Goal: Task Accomplishment & Management: Manage account settings

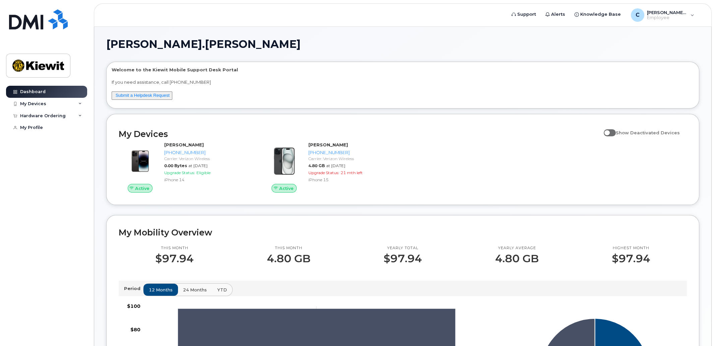
click at [614, 133] on span at bounding box center [610, 132] width 12 height 7
click at [609, 132] on input "Show Deactivated Devices" at bounding box center [606, 128] width 5 height 5
click at [616, 133] on span at bounding box center [610, 132] width 12 height 7
click at [609, 132] on input "Show Deactivated Devices" at bounding box center [606, 128] width 5 height 5
checkbox input "false"
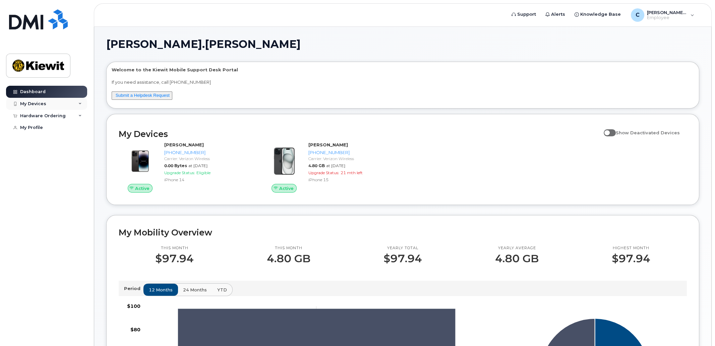
click at [81, 105] on icon at bounding box center [79, 103] width 3 height 3
click at [55, 182] on div "Hardware Ordering" at bounding box center [46, 176] width 81 height 12
click at [62, 182] on div "Hardware Ordering" at bounding box center [46, 176] width 81 height 12
click at [77, 182] on div "Hardware Ordering" at bounding box center [46, 176] width 81 height 12
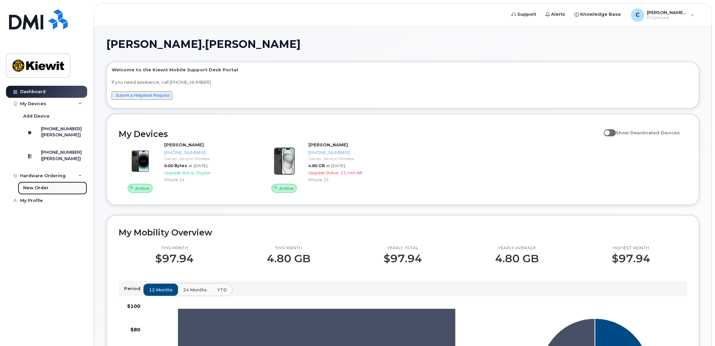
click at [39, 191] on div "New Order" at bounding box center [35, 188] width 25 height 6
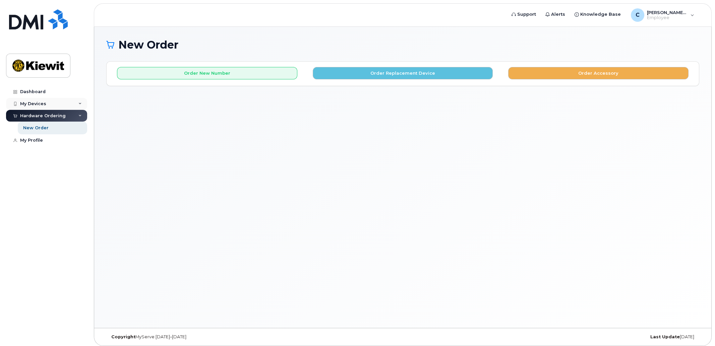
click at [46, 103] on div "My Devices" at bounding box center [46, 104] width 81 height 12
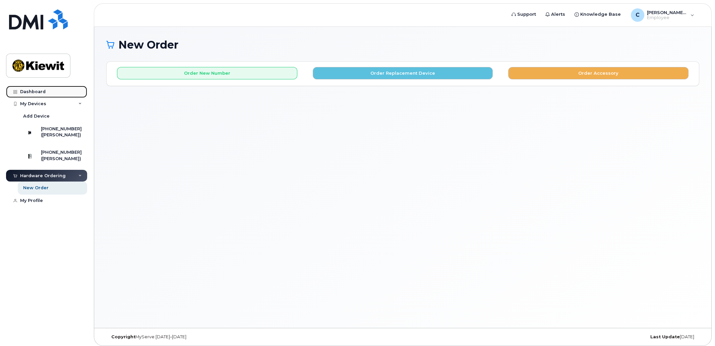
click at [41, 94] on div "Dashboard" at bounding box center [32, 91] width 25 height 5
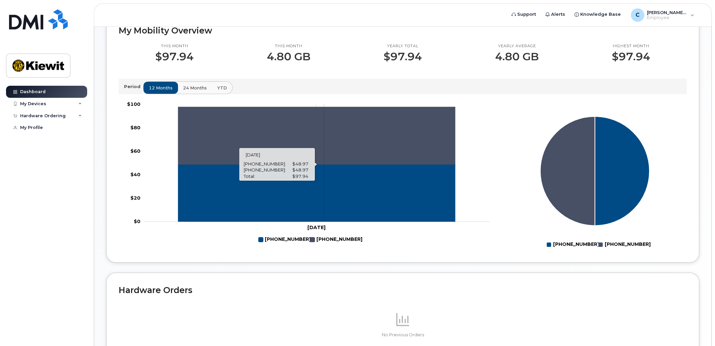
scroll to position [201, 0]
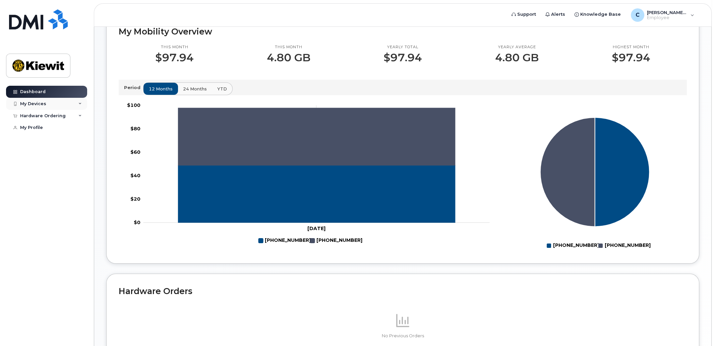
click at [37, 103] on div "My Devices" at bounding box center [33, 103] width 26 height 5
click at [49, 179] on div "Hardware Ordering" at bounding box center [43, 175] width 46 height 5
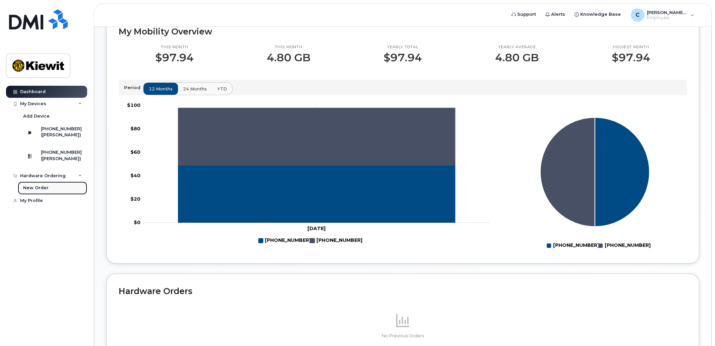
click at [44, 191] on div "New Order" at bounding box center [35, 188] width 25 height 6
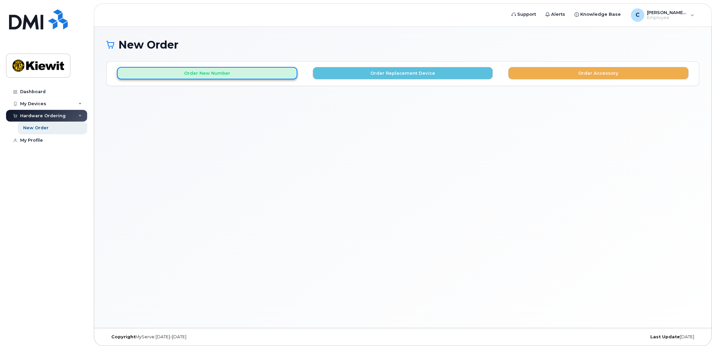
click at [236, 71] on button "Order New Number" at bounding box center [207, 73] width 180 height 12
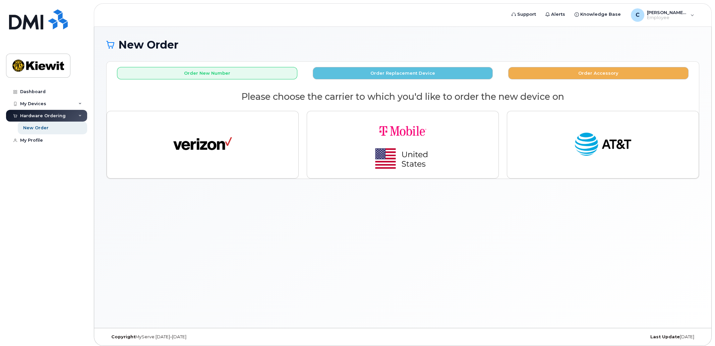
click at [323, 29] on div "New Order × Share This Order If you want to allow others to create or edit orde…" at bounding box center [402, 177] width 617 height 301
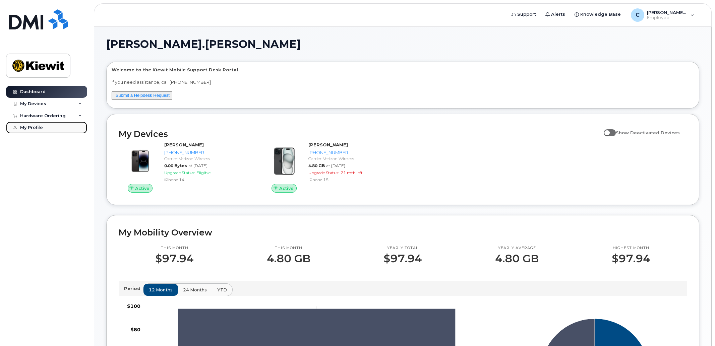
click at [49, 125] on link "My Profile" at bounding box center [46, 128] width 81 height 12
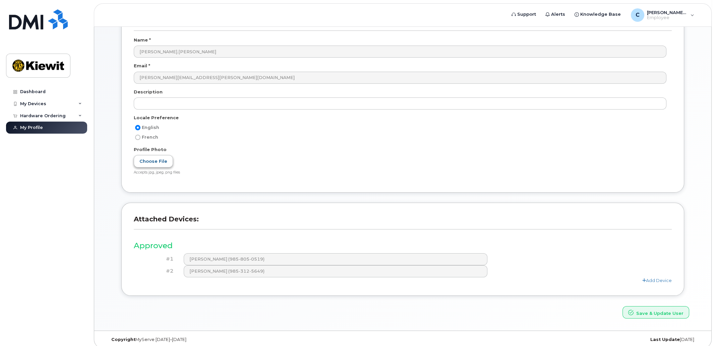
scroll to position [63, 0]
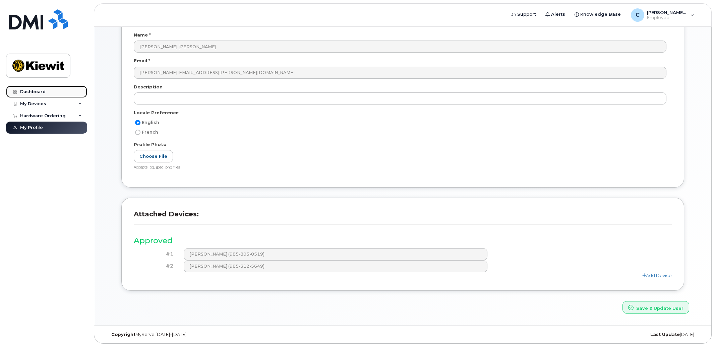
click at [37, 93] on div "Dashboard" at bounding box center [32, 91] width 25 height 5
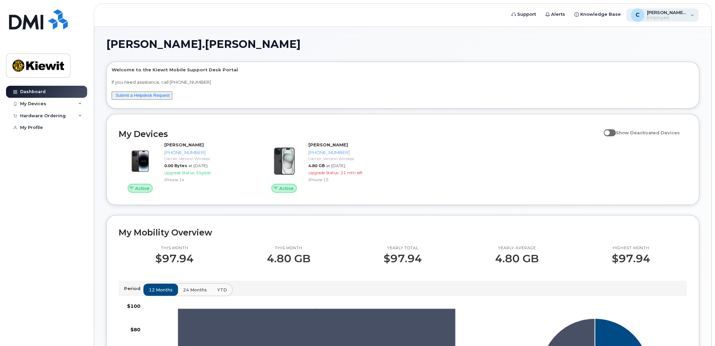
click at [688, 16] on div "C Chad.Rollins Employee" at bounding box center [662, 14] width 73 height 13
click at [614, 132] on span at bounding box center [610, 132] width 12 height 7
click at [609, 132] on input "Show Deactivated Devices" at bounding box center [606, 128] width 5 height 5
click at [615, 133] on span at bounding box center [610, 132] width 12 height 7
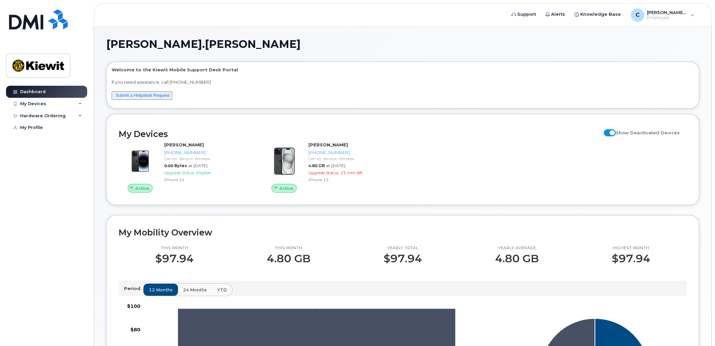
click at [609, 132] on input "Show Deactivated Devices" at bounding box center [606, 128] width 5 height 5
checkbox input "false"
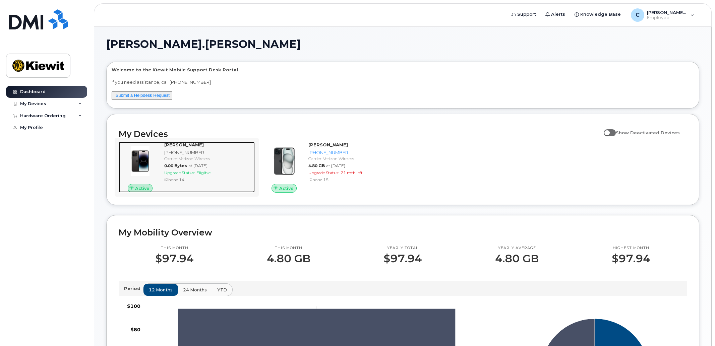
drag, startPoint x: 160, startPoint y: 182, endPoint x: 163, endPoint y: 167, distance: 15.0
click at [163, 167] on div "CHAD ROLLINS 985-805-0519 Carrier: Verizon Wireless 0.00 Bytes at Aug 01, 2025 …" at bounding box center [208, 167] width 93 height 51
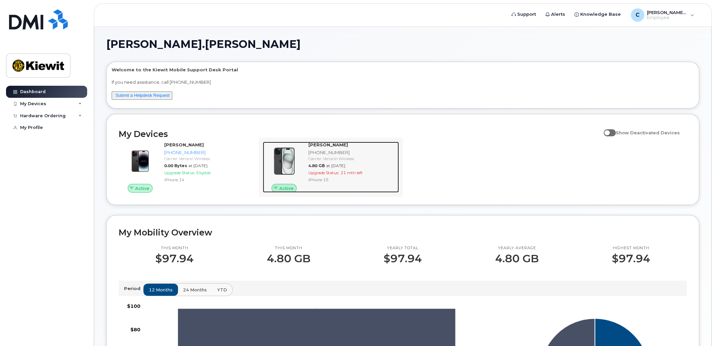
click at [282, 168] on img at bounding box center [284, 161] width 32 height 32
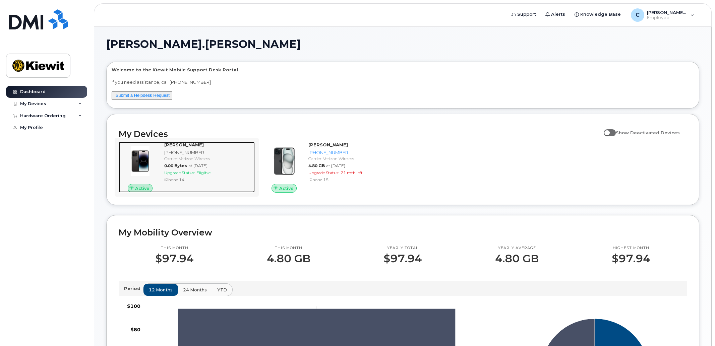
click at [205, 172] on span "Eligible" at bounding box center [203, 172] width 14 height 5
